Goal: Task Accomplishment & Management: Use online tool/utility

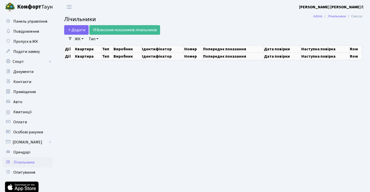
select select "25"
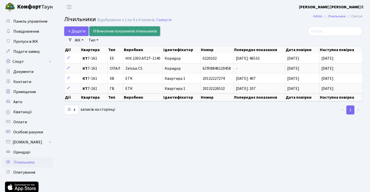
click at [112, 31] on link "Внесення показників лічильників" at bounding box center [124, 31] width 71 height 10
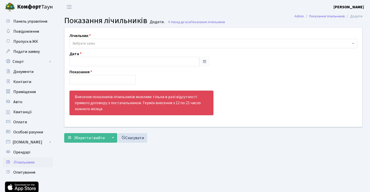
click at [122, 42] on span "Вибрати запис" at bounding box center [212, 43] width 278 height 5
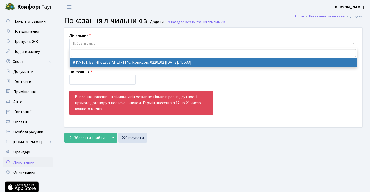
select select "10175"
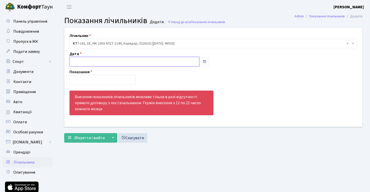
click at [107, 64] on input "text" at bounding box center [134, 62] width 130 height 10
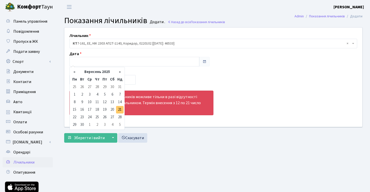
click at [121, 109] on td "21" at bounding box center [120, 110] width 8 height 8
type input "21.09.2025"
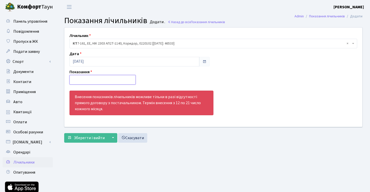
click at [111, 75] on input "number" at bounding box center [102, 80] width 66 height 10
paste input "46807"
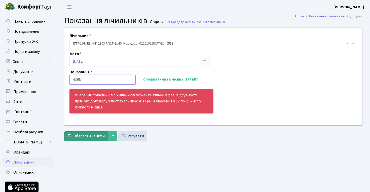
type input "46807"
click at [78, 138] on span "Зберегти і вийти" at bounding box center [89, 136] width 31 height 6
